Goal: Task Accomplishment & Management: Use online tool/utility

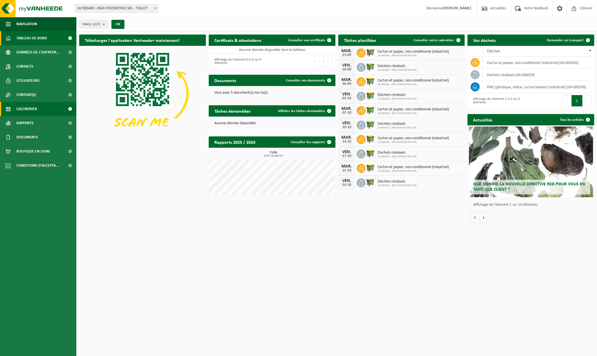
click at [27, 107] on span "Calendrier" at bounding box center [26, 109] width 21 height 14
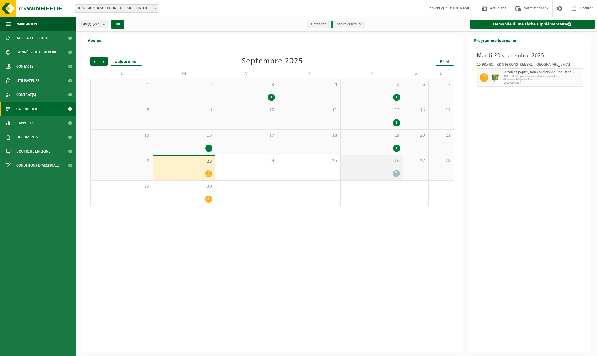
click at [391, 170] on div at bounding box center [371, 174] width 57 height 8
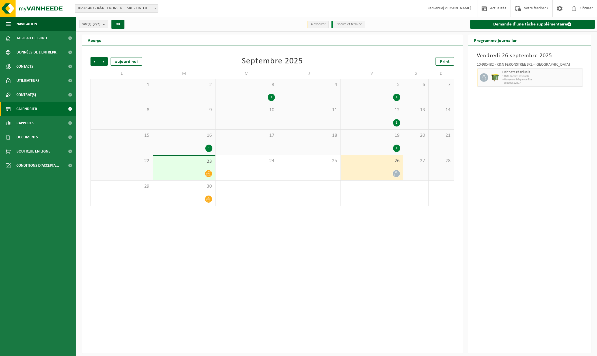
click at [397, 173] on icon at bounding box center [396, 173] width 5 height 5
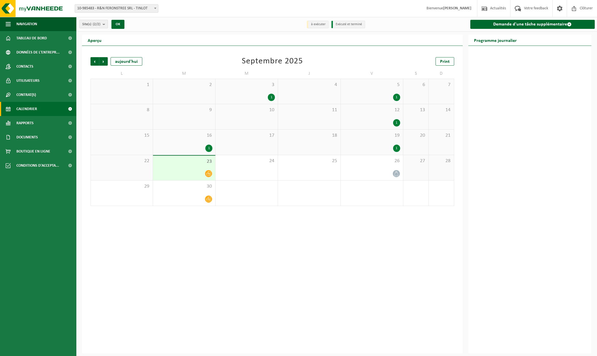
click at [382, 151] on div "19 1" at bounding box center [372, 141] width 62 height 25
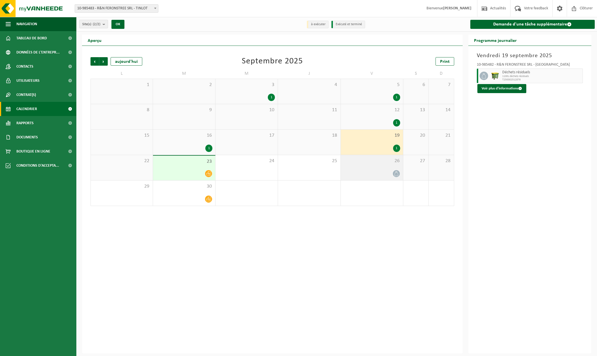
click at [380, 170] on div at bounding box center [371, 174] width 57 height 8
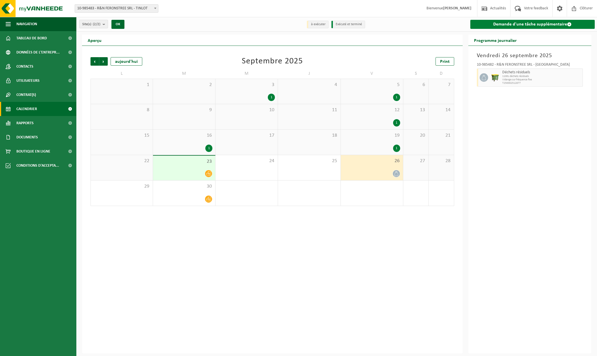
click at [529, 23] on link "Demande d'une tâche supplémentaire" at bounding box center [532, 24] width 124 height 9
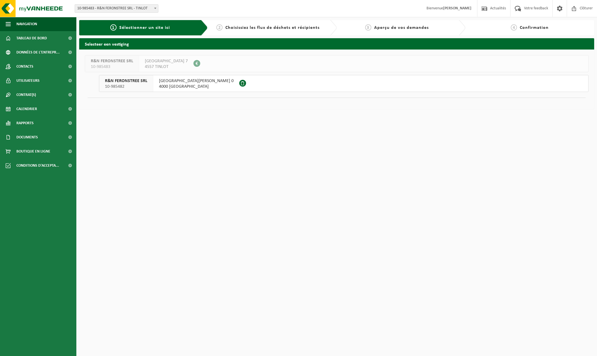
click at [263, 27] on span "Choisissiez les flux de déchets et récipients" at bounding box center [272, 27] width 94 height 5
click at [173, 83] on span "RUE SAINT-JEAN BATISTE 0" at bounding box center [196, 81] width 75 height 6
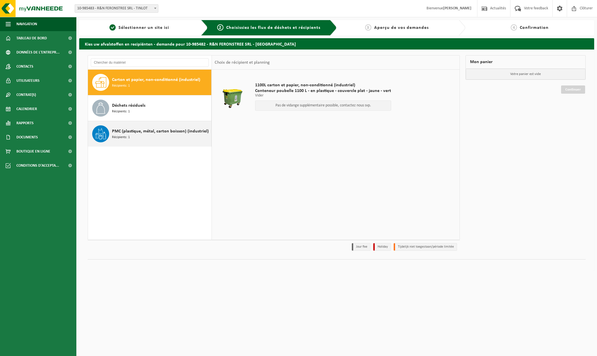
click at [163, 133] on span "PMC (plastique, métal, carton boisson) (industriel)" at bounding box center [160, 131] width 97 height 7
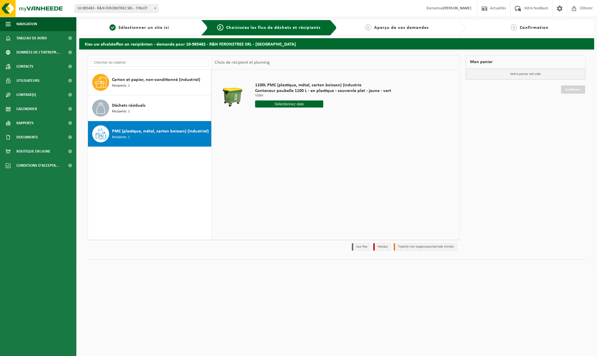
click at [293, 105] on input "text" at bounding box center [289, 103] width 68 height 7
click at [302, 162] on div "26" at bounding box center [300, 163] width 10 height 9
type input "à partir de 2025-09-26"
click at [278, 126] on button "Dans le panier" at bounding box center [271, 125] width 30 height 9
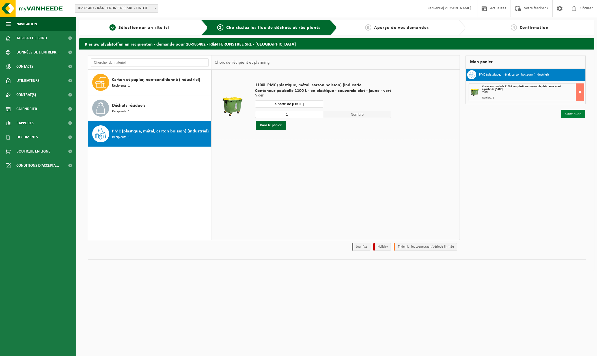
click at [574, 113] on link "Continuer" at bounding box center [573, 114] width 24 height 8
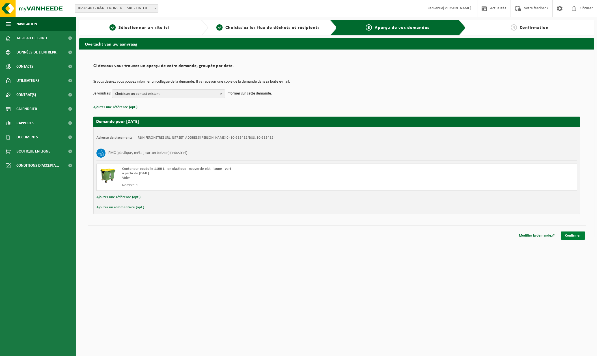
click at [577, 235] on link "Confirmer" at bounding box center [572, 235] width 24 height 8
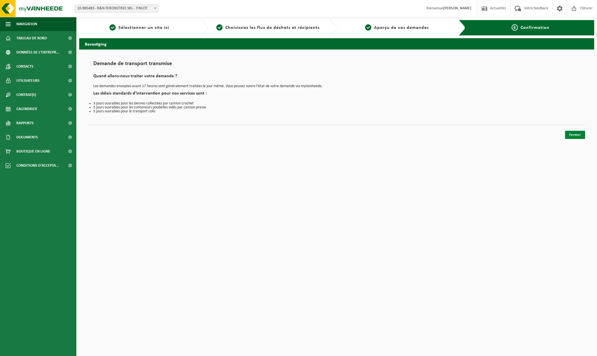
click at [574, 134] on link "Fermer" at bounding box center [575, 135] width 20 height 8
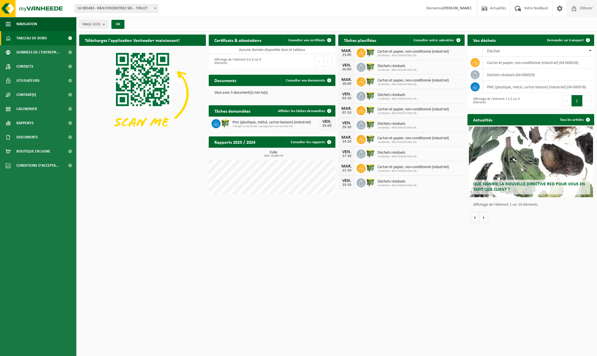
click at [590, 6] on span "Clôturer" at bounding box center [586, 8] width 16 height 17
click at [42, 51] on span "Données de l'entrepr..." at bounding box center [37, 52] width 43 height 14
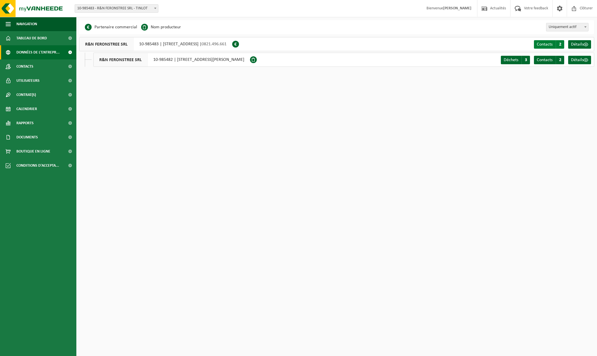
click at [547, 44] on span "Contacts" at bounding box center [544, 44] width 16 height 5
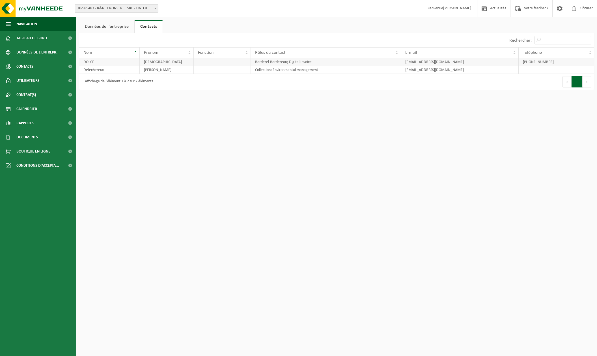
click at [108, 63] on td "DOLCE" at bounding box center [109, 62] width 60 height 8
click at [169, 62] on td "[DEMOGRAPHIC_DATA]" at bounding box center [167, 62] width 54 height 8
click at [266, 62] on td "Borderel-Bordereau; Digital Invoice" at bounding box center [326, 62] width 150 height 8
click at [341, 65] on td "Borderel-Bordereau; Digital Invoice" at bounding box center [326, 62] width 150 height 8
click at [559, 7] on span at bounding box center [559, 8] width 8 height 17
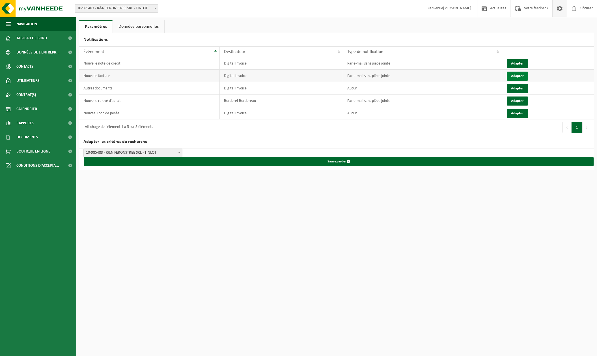
click at [516, 75] on button "Adapter" at bounding box center [516, 76] width 21 height 9
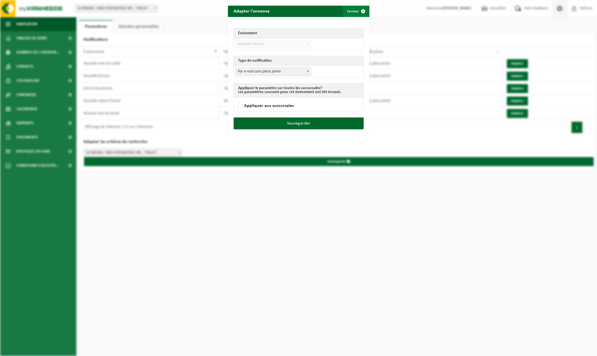
click at [363, 11] on span "submit" at bounding box center [362, 11] width 11 height 11
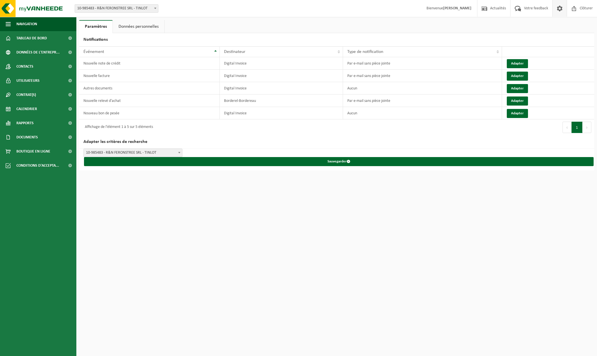
click at [133, 25] on link "Données personnelles" at bounding box center [138, 26] width 51 height 13
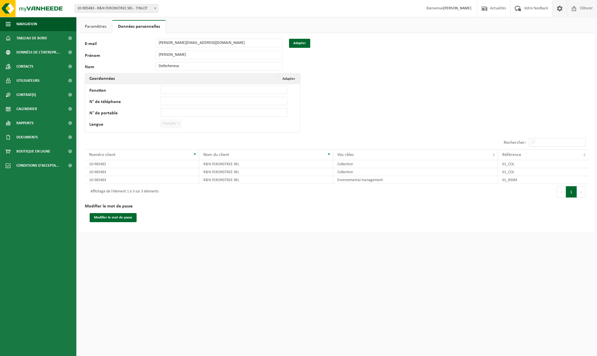
click at [586, 10] on span "Clôturer" at bounding box center [586, 8] width 16 height 17
